Goal: Information Seeking & Learning: Learn about a topic

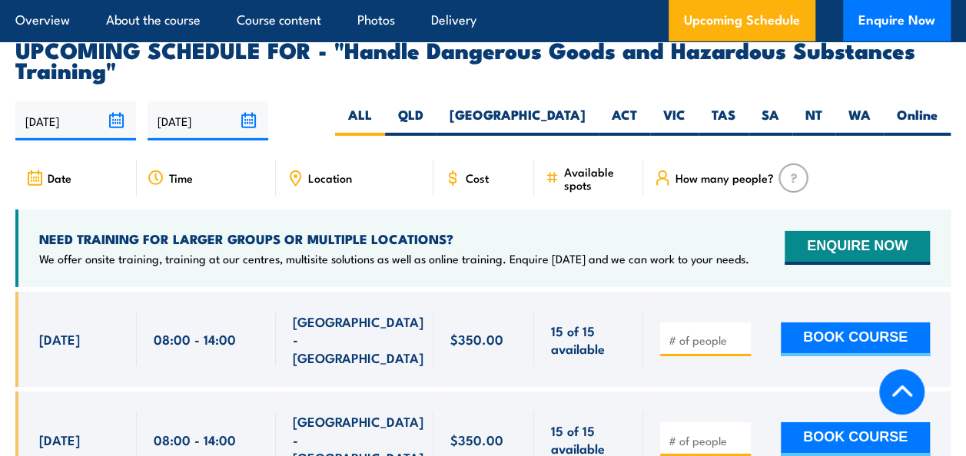
scroll to position [2305, 0]
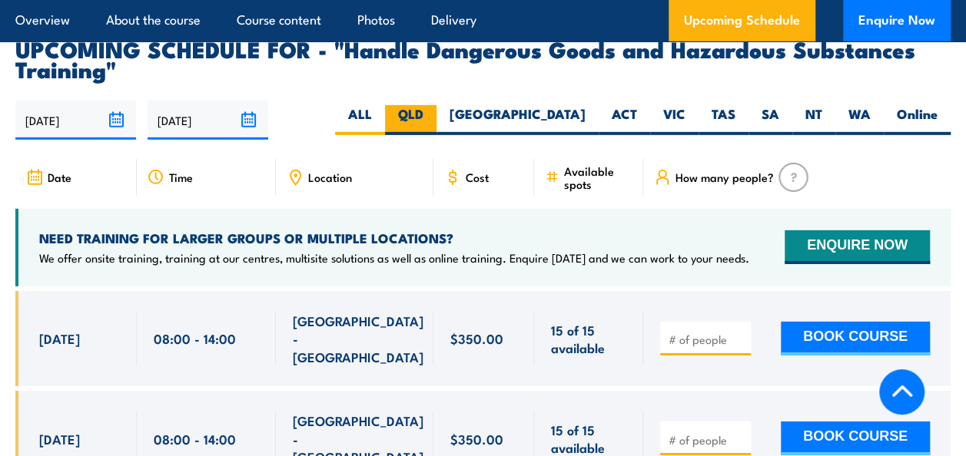
click at [436, 117] on label "QLD" at bounding box center [410, 120] width 51 height 30
click at [433, 115] on input "QLD" at bounding box center [428, 110] width 10 height 10
radio input "true"
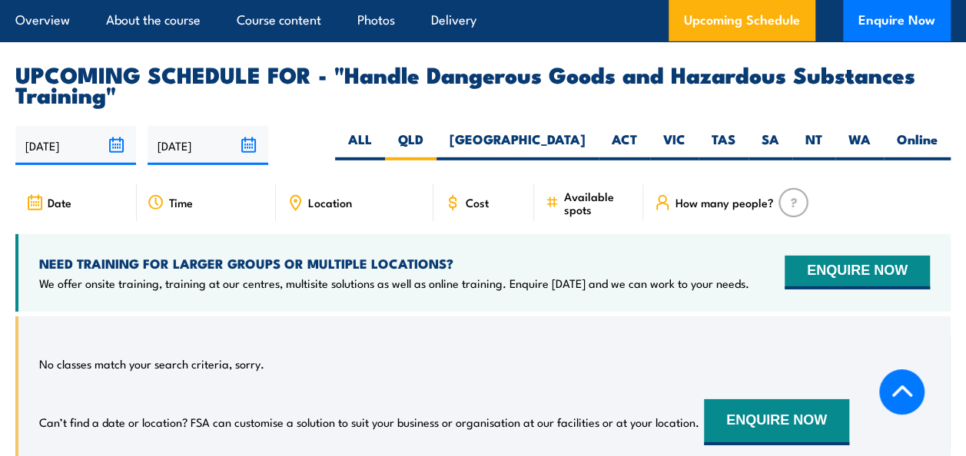
scroll to position [2273, 0]
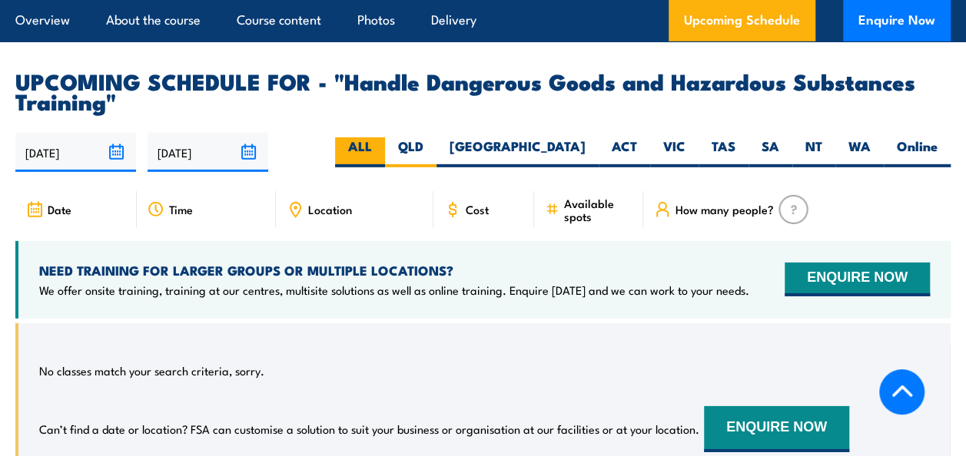
click at [385, 148] on label "ALL" at bounding box center [360, 153] width 50 height 30
click at [382, 148] on input "ALL" at bounding box center [377, 143] width 10 height 10
radio input "true"
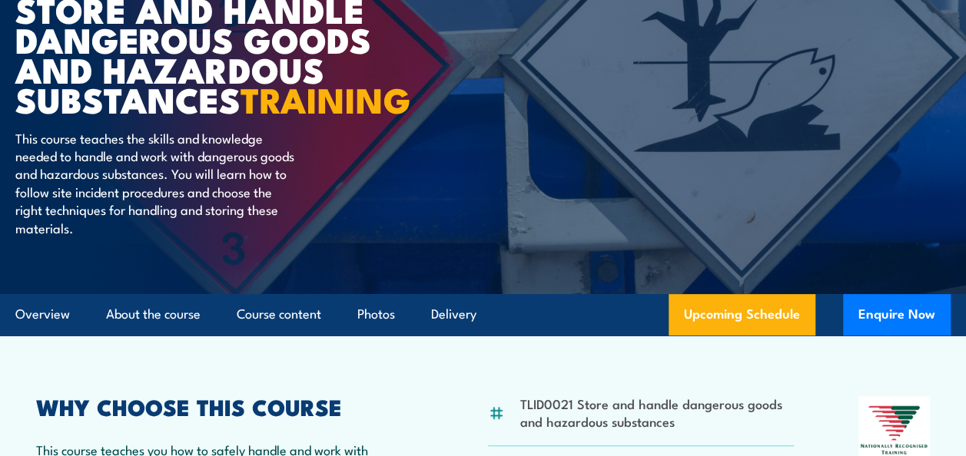
scroll to position [131, 0]
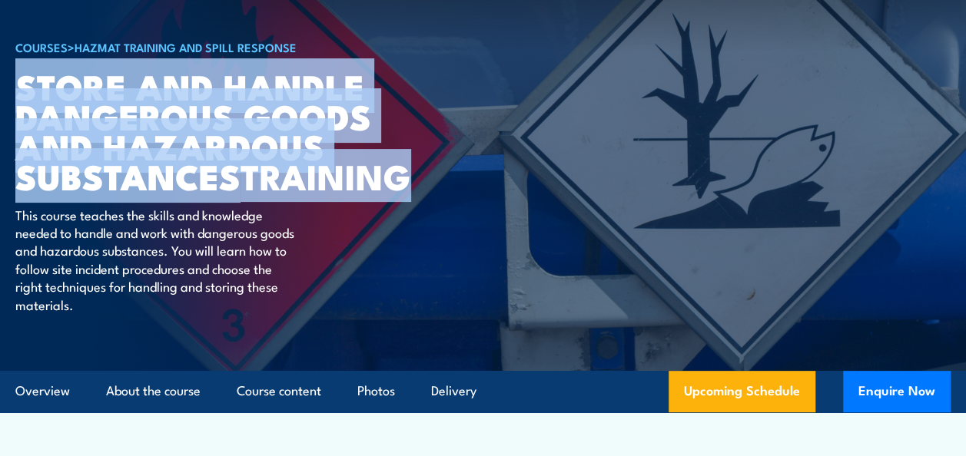
drag, startPoint x: 201, startPoint y: 207, endPoint x: 22, endPoint y: 64, distance: 229.7
click at [22, 71] on h1 "Store And Handle Dangerous Goods and Hazardous Substances TRAINING" at bounding box center [205, 131] width 380 height 121
copy h1 "Store And Handle Dangerous Goods and Hazardous Substances TRAINING"
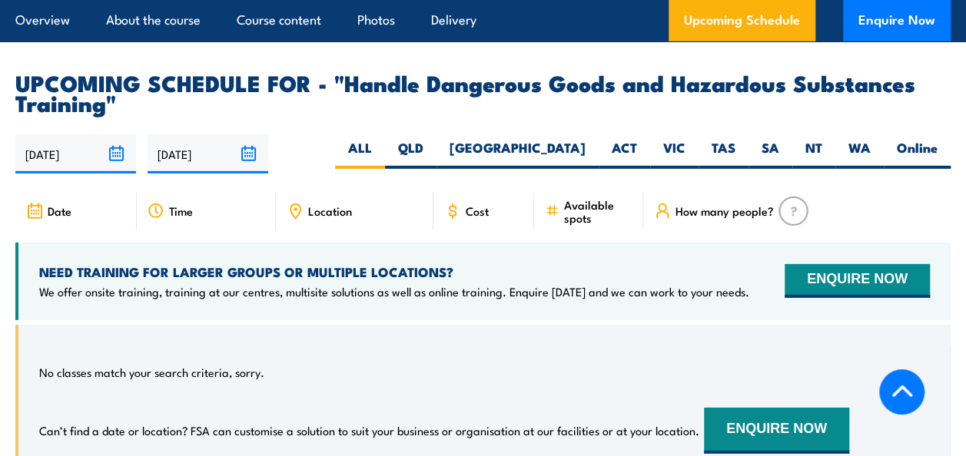
scroll to position [2273, 0]
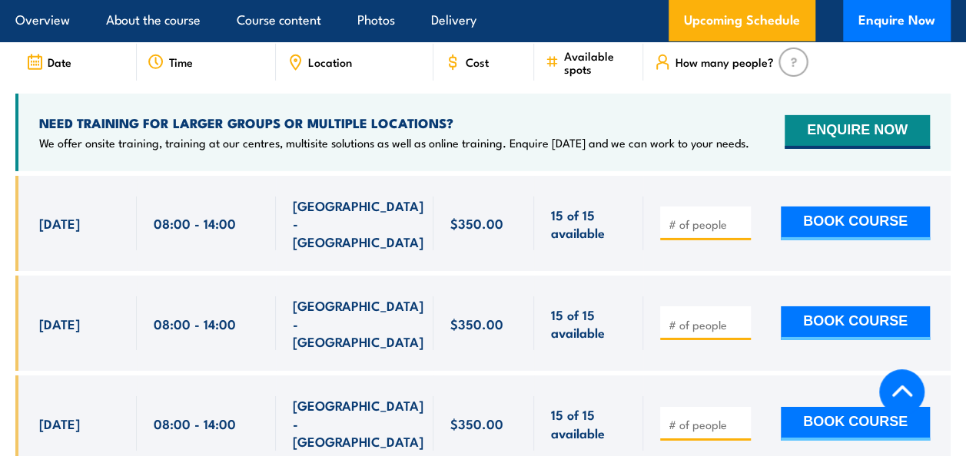
scroll to position [2423, 0]
